Goal: Obtain resource: Obtain resource

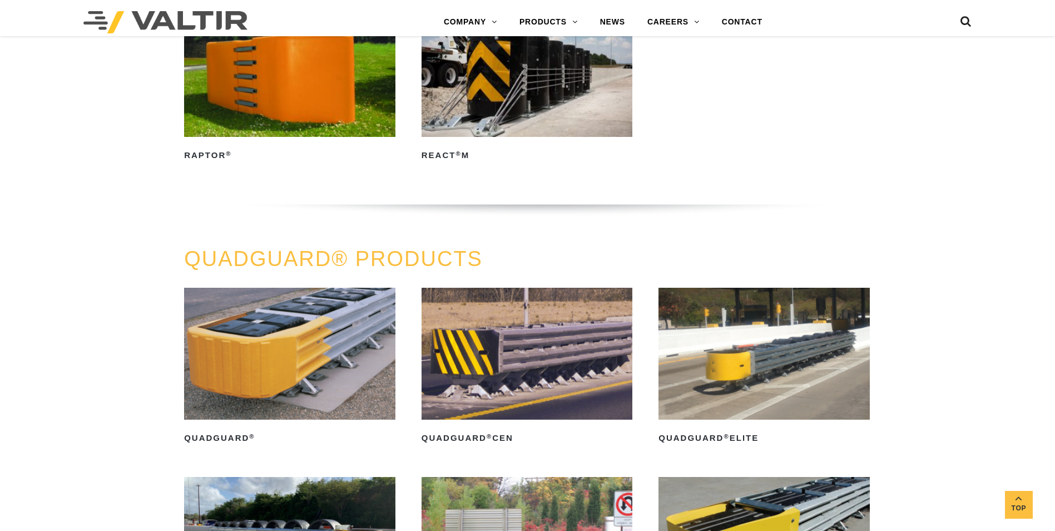
scroll to position [742, 0]
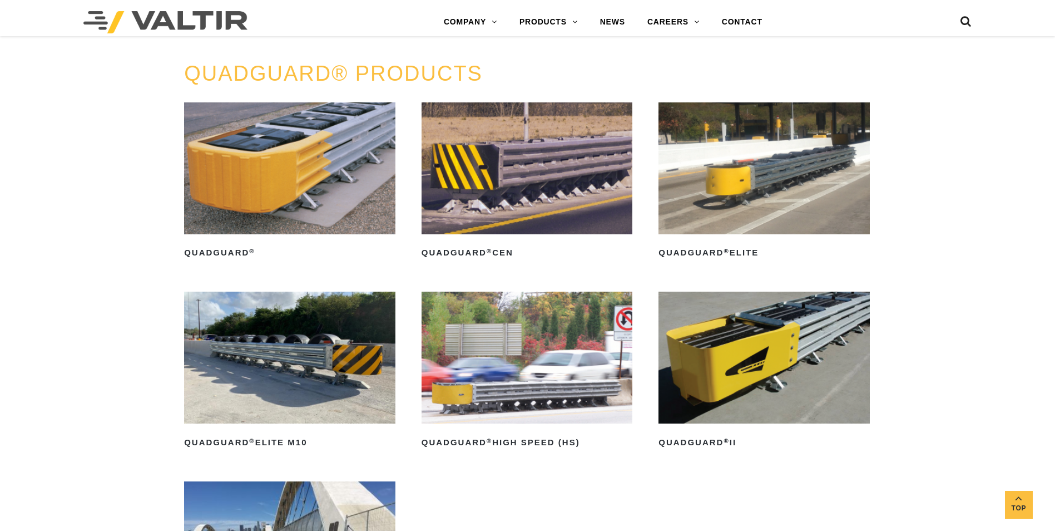
click at [267, 176] on img at bounding box center [289, 168] width 211 height 132
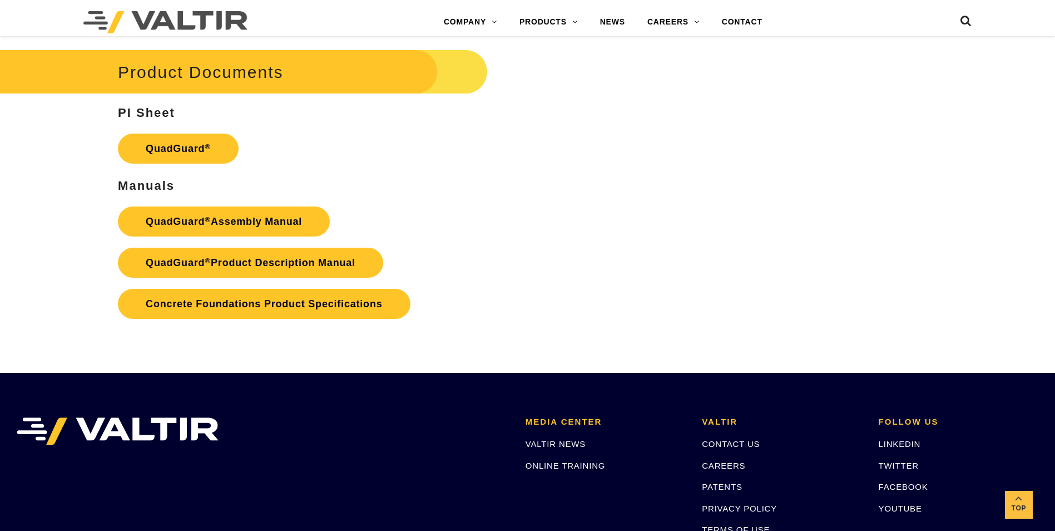
scroll to position [2269, 0]
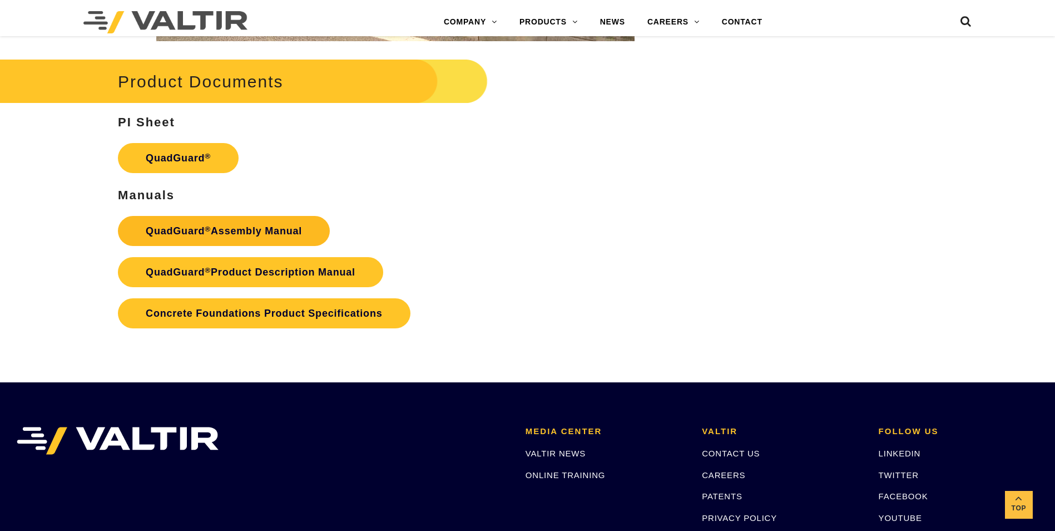
click at [273, 238] on link "QuadGuard ® Assembly Manual" at bounding box center [224, 231] width 212 height 30
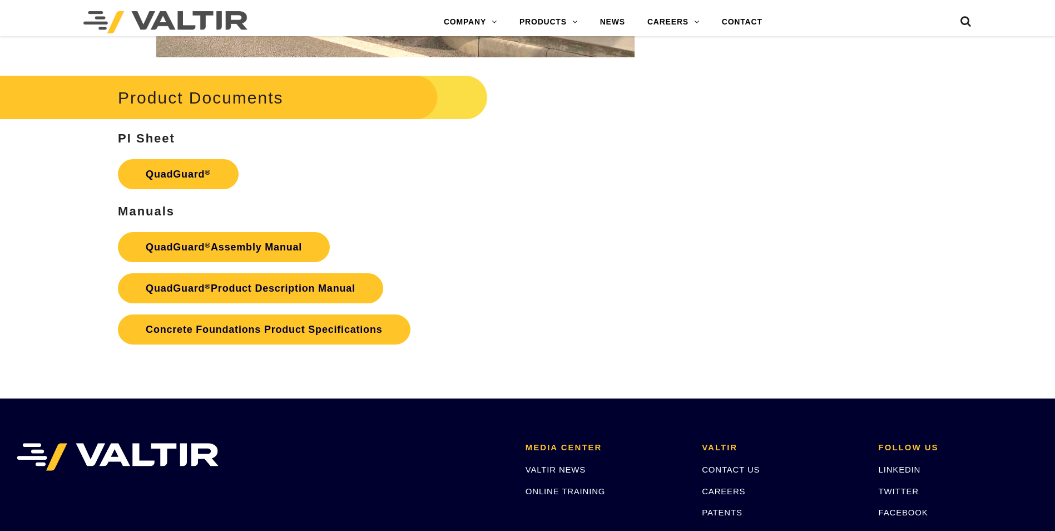
scroll to position [2269, 0]
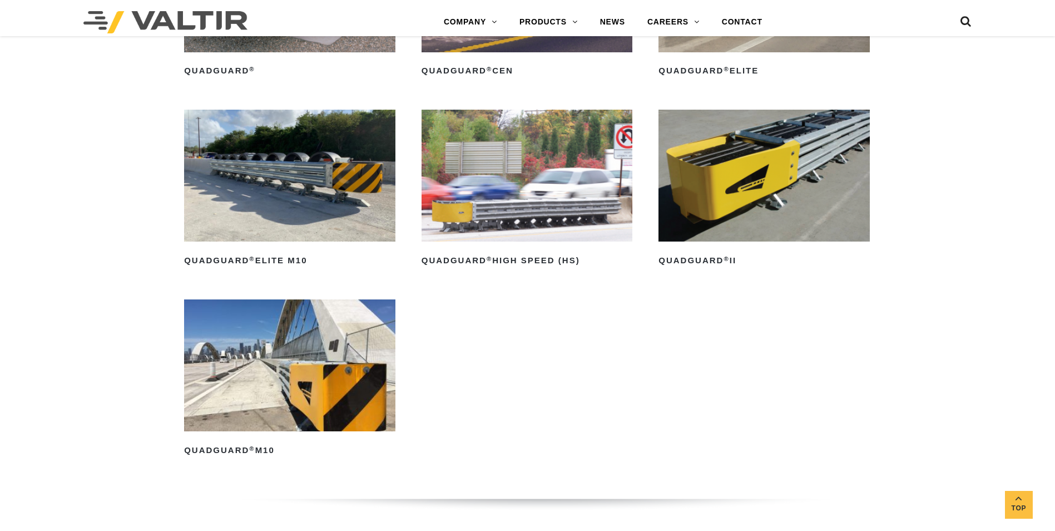
scroll to position [927, 0]
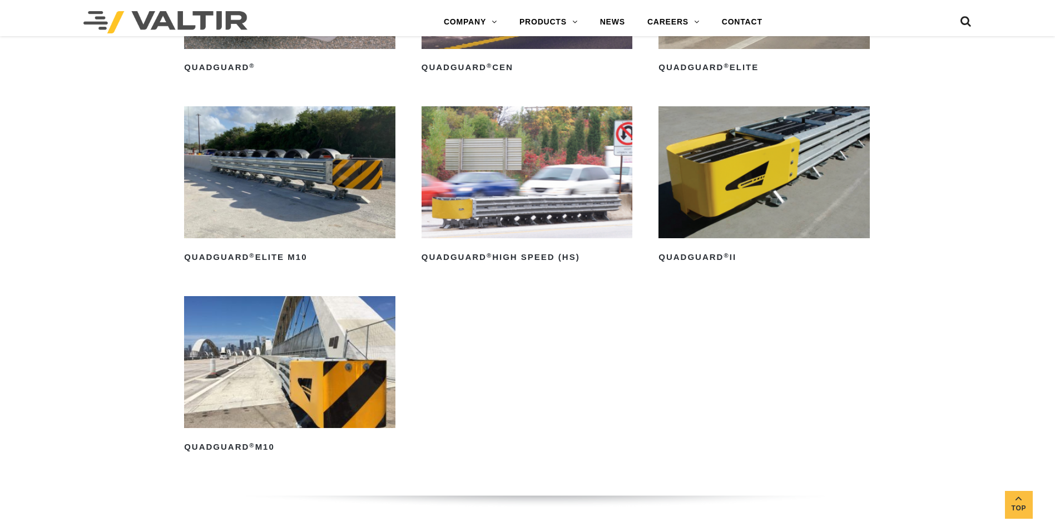
click at [553, 228] on img at bounding box center [527, 172] width 211 height 132
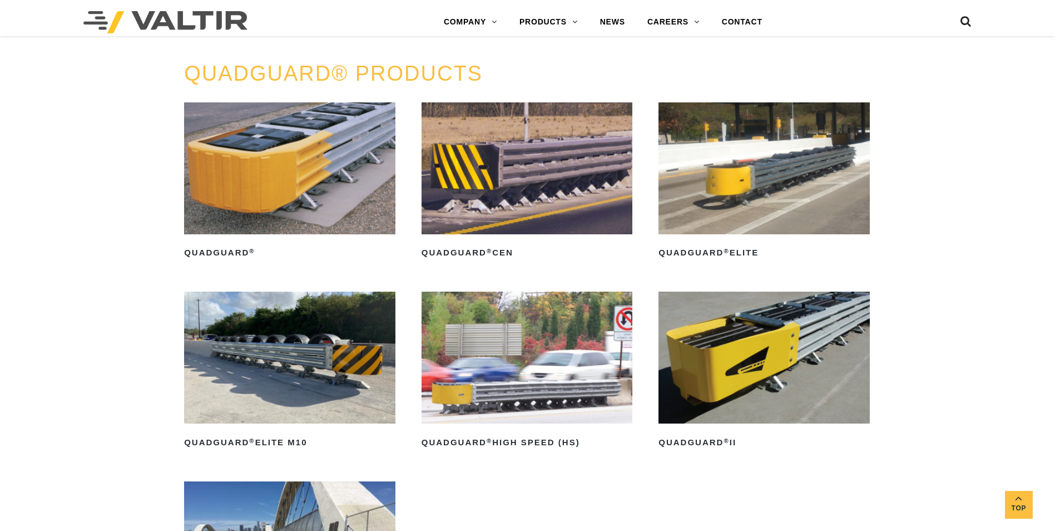
click at [756, 206] on img at bounding box center [764, 168] width 211 height 132
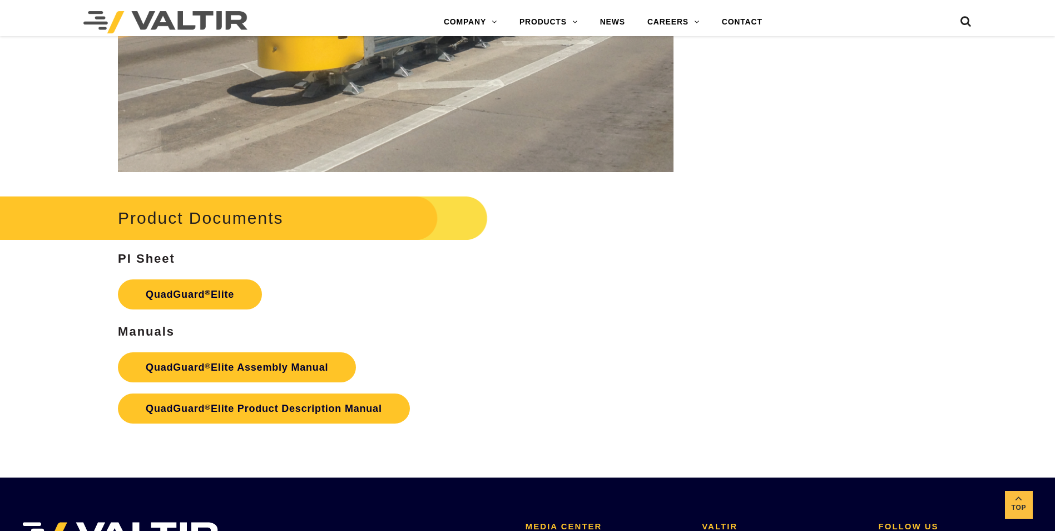
scroll to position [1854, 0]
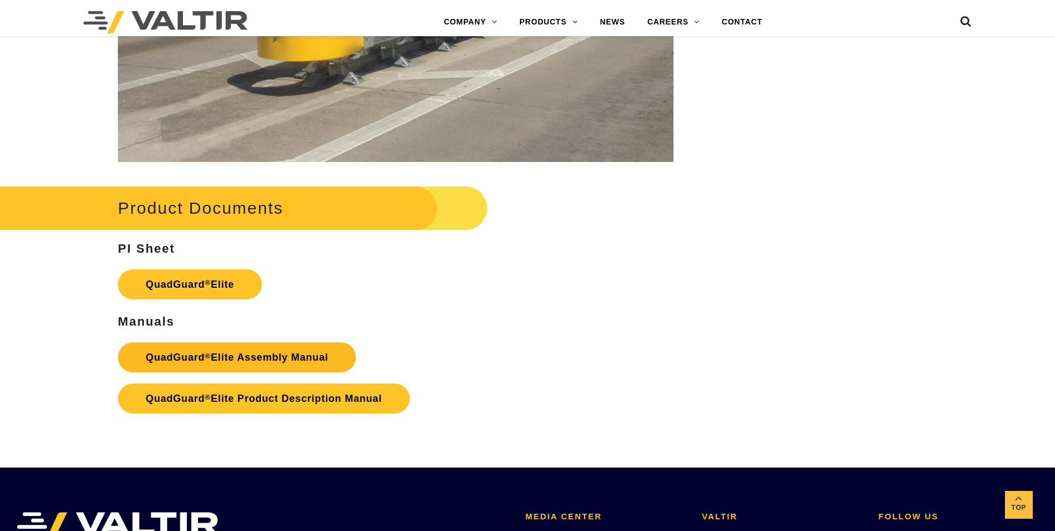
click at [254, 359] on link "QuadGuard ® Elite Assembly Manual" at bounding box center [237, 357] width 238 height 30
